Goal: Task Accomplishment & Management: Complete application form

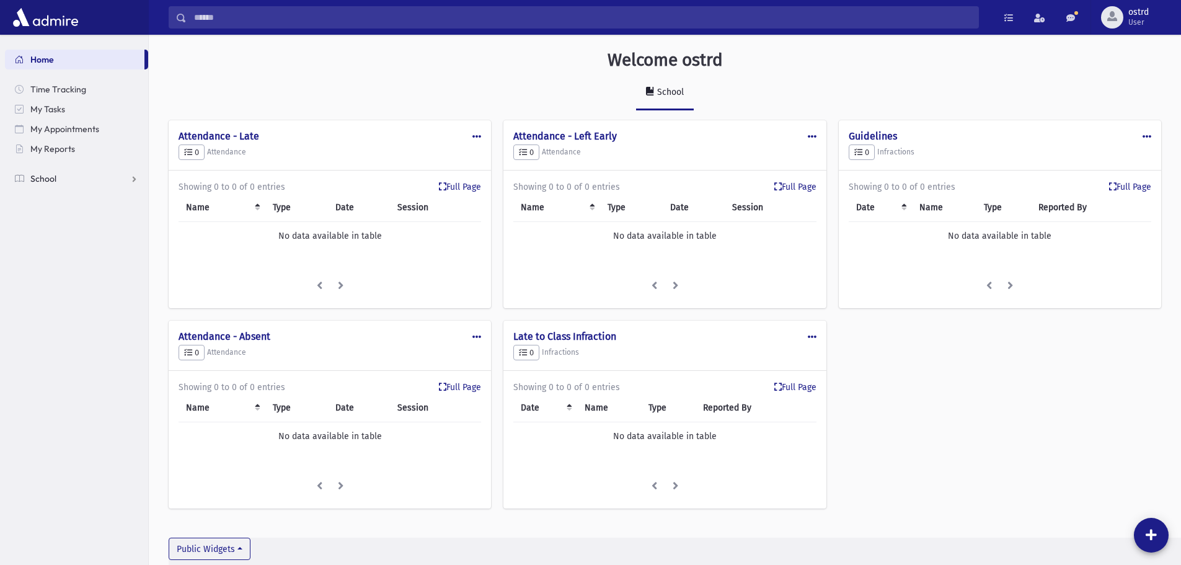
click at [48, 178] on span "School" at bounding box center [43, 178] width 26 height 11
click at [56, 258] on span "Infractions" at bounding box center [58, 257] width 43 height 11
click at [61, 275] on span "Entry" at bounding box center [57, 277] width 21 height 11
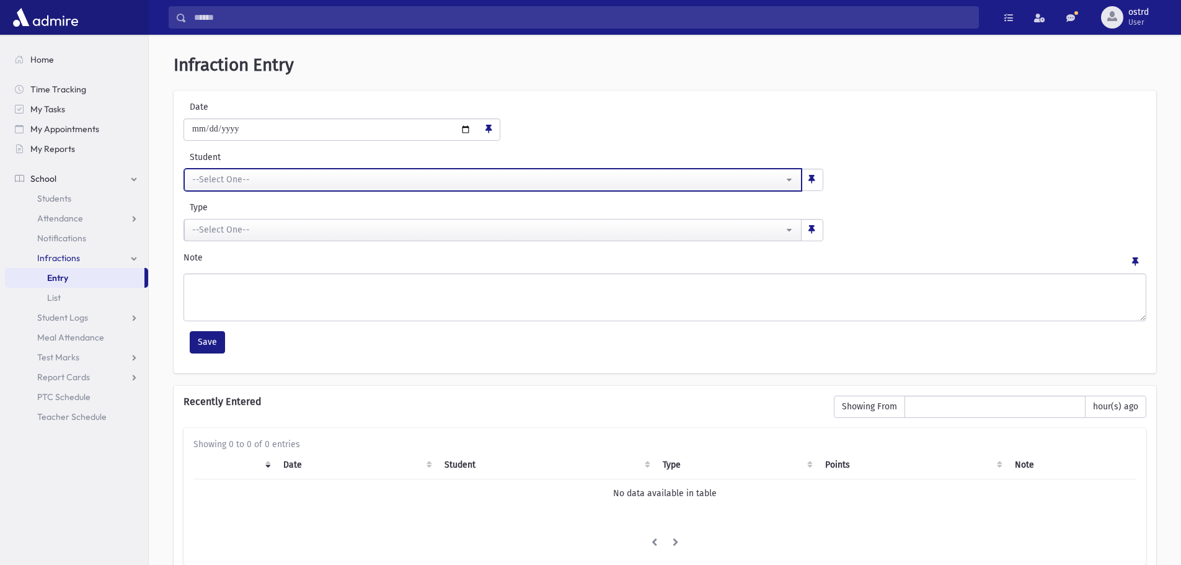
click at [253, 183] on div "--Select One--" at bounding box center [487, 179] width 591 height 13
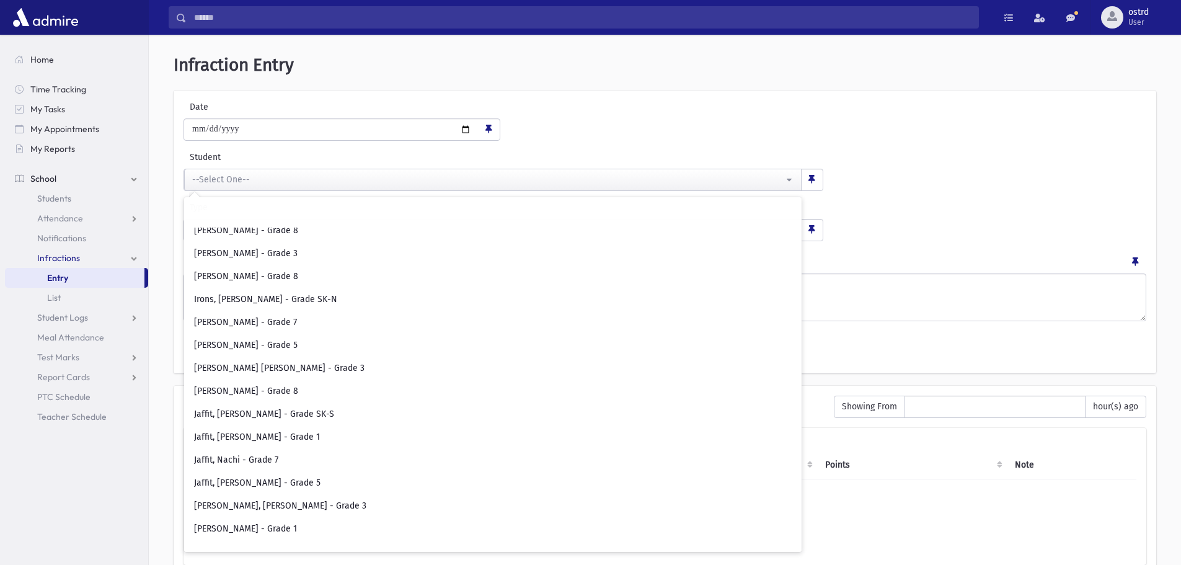
scroll to position [2417, 0]
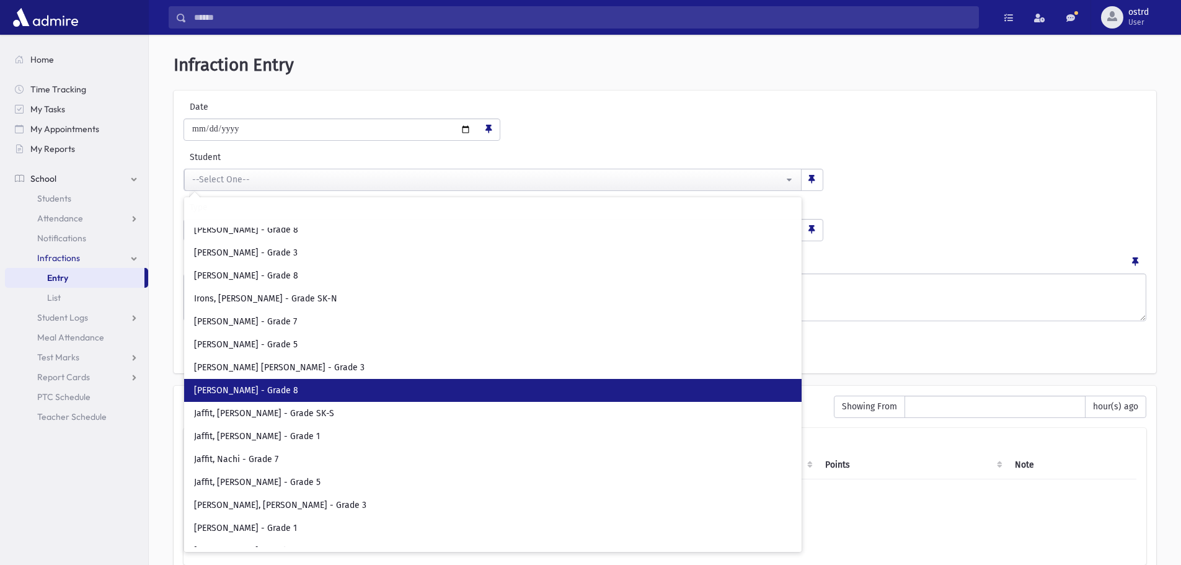
click at [258, 387] on span "[PERSON_NAME] - Grade 8" at bounding box center [246, 390] width 104 height 12
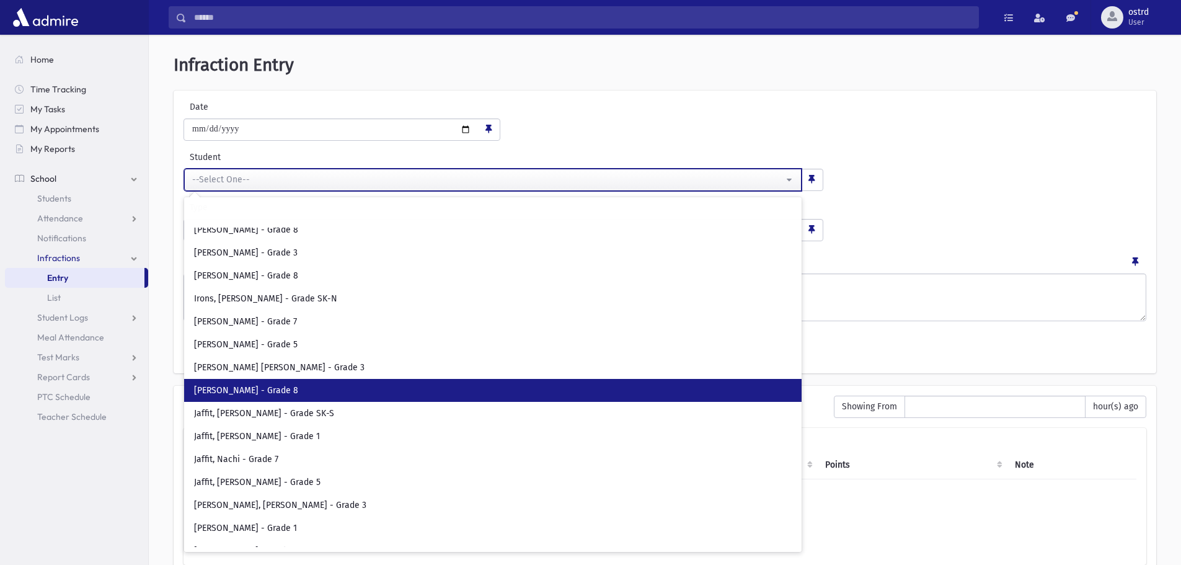
select select "****"
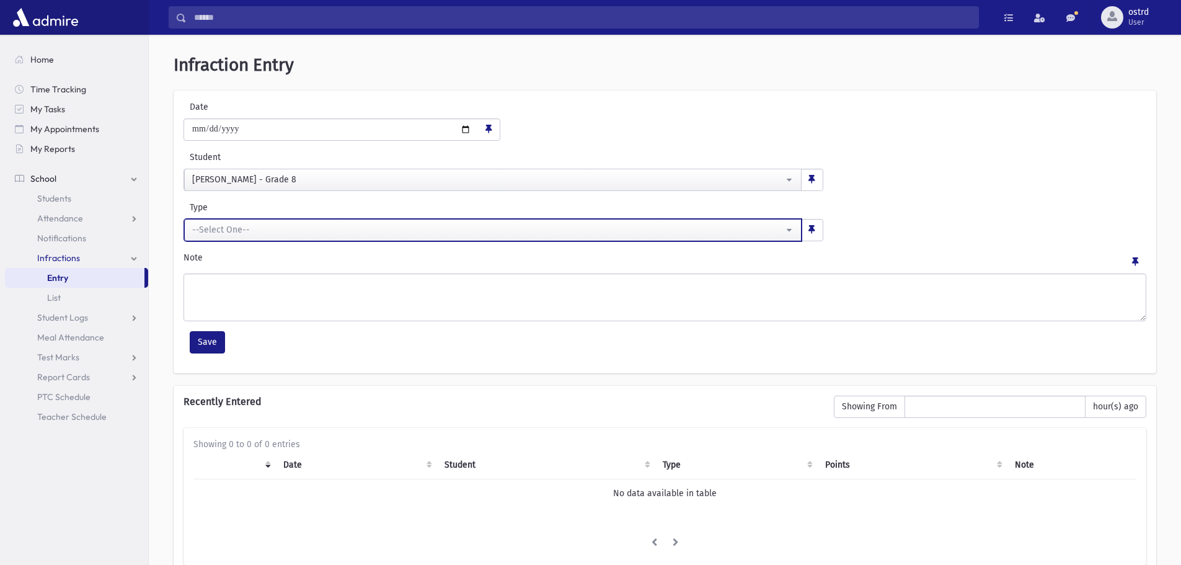
click at [255, 230] on div "--Select One--" at bounding box center [487, 229] width 591 height 13
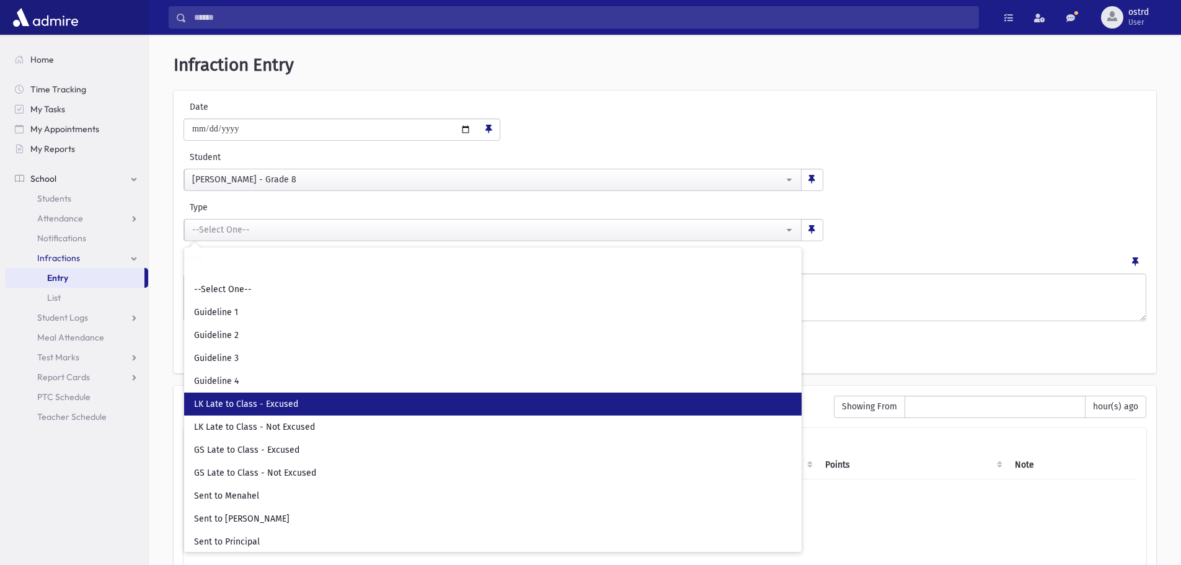
click at [263, 404] on span "LK Late to Class - Excused" at bounding box center [246, 404] width 104 height 12
select select "**"
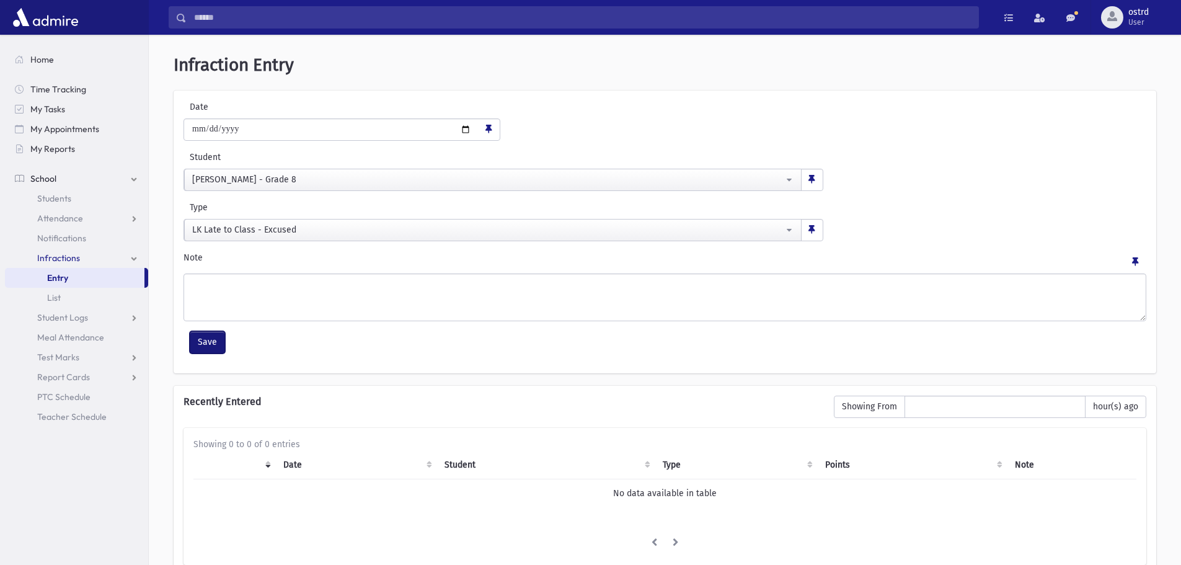
click at [203, 338] on button "Save" at bounding box center [207, 342] width 35 height 22
select select
